Goal: Navigation & Orientation: Find specific page/section

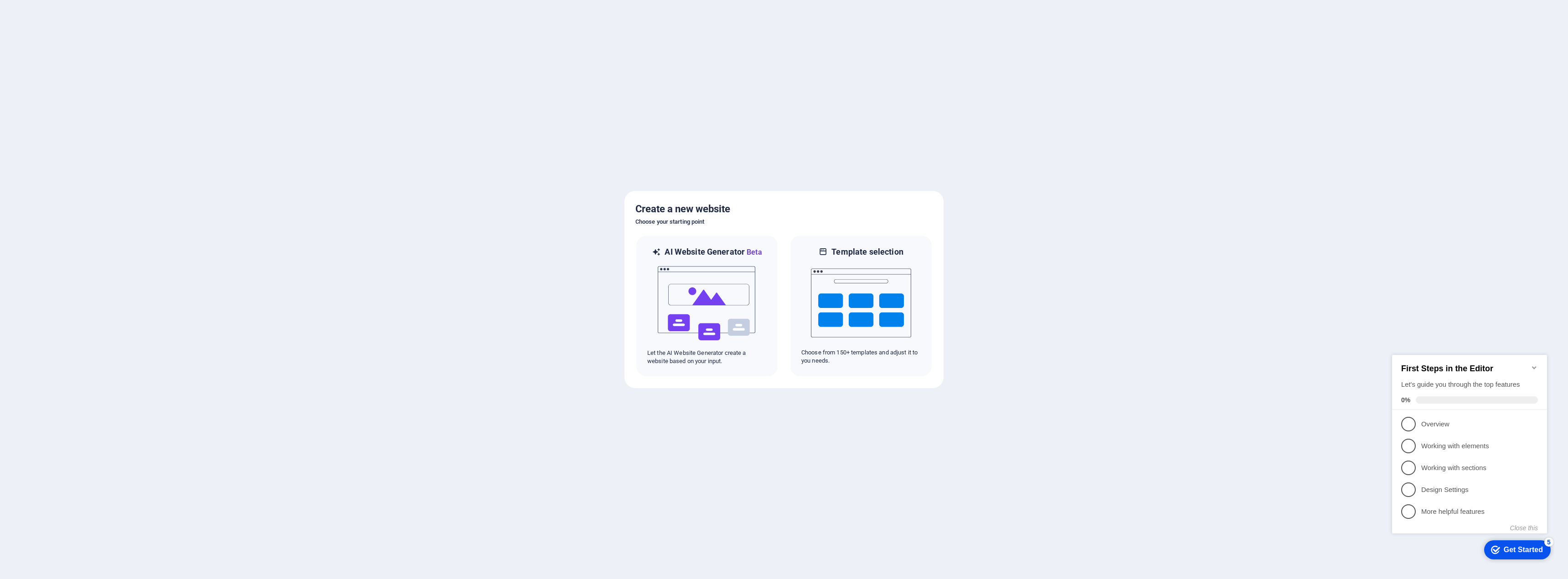
click at [1533, 366] on icon "Minimize checklist" at bounding box center [1534, 367] width 4 height 2
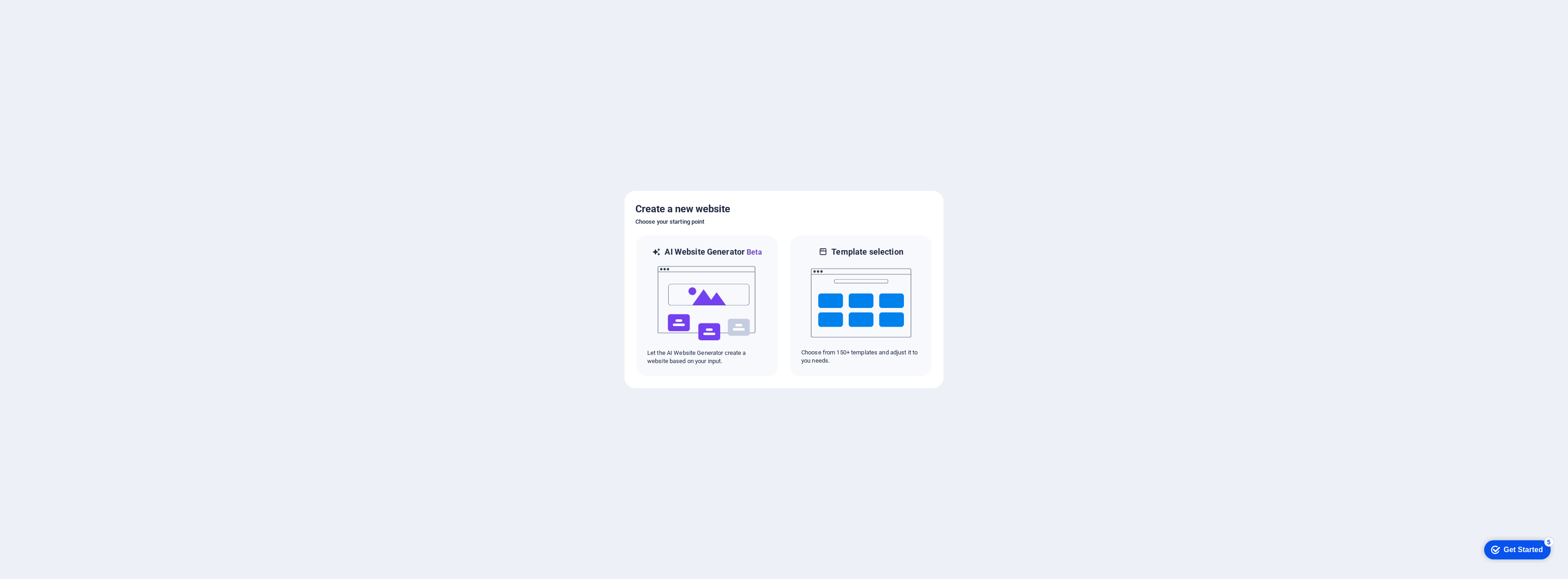
click at [1483, 275] on div at bounding box center [784, 290] width 1568 height 579
click at [849, 302] on img at bounding box center [861, 303] width 100 height 91
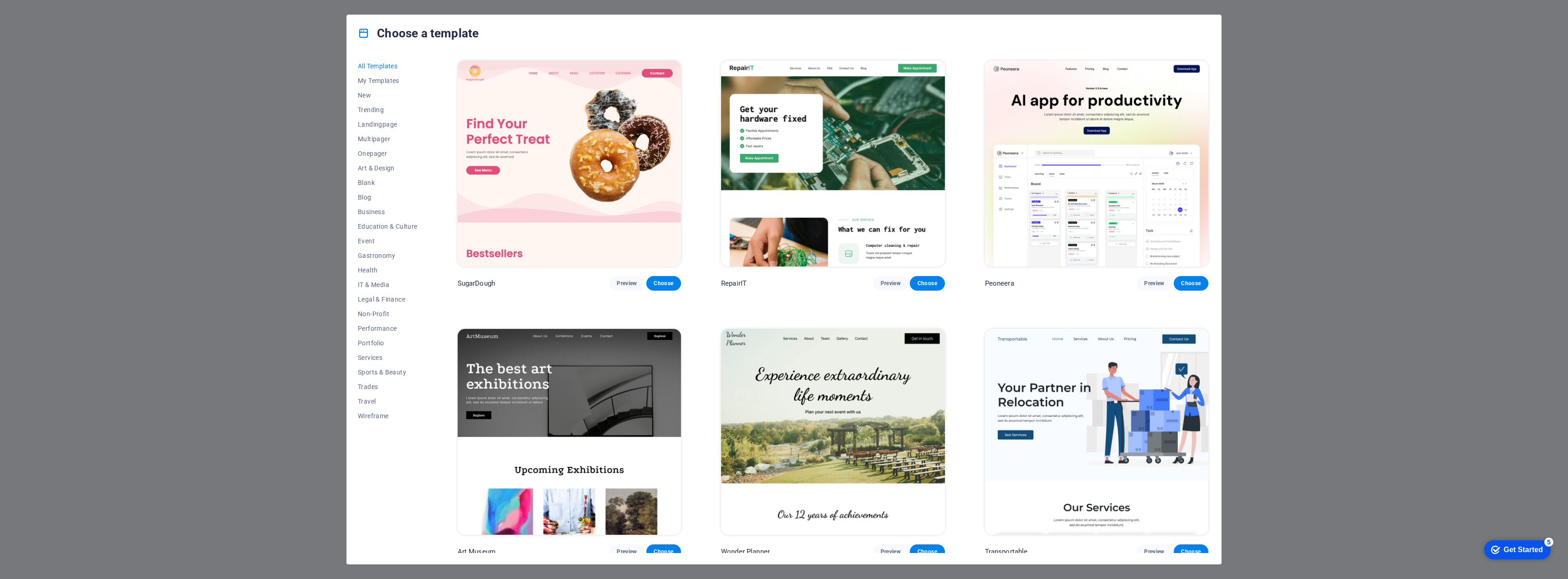
click at [1211, 228] on div "All Templates My Templates New Trending Landingpage Multipager Onepager Art & D…" at bounding box center [784, 308] width 874 height 512
